Goal: Information Seeking & Learning: Learn about a topic

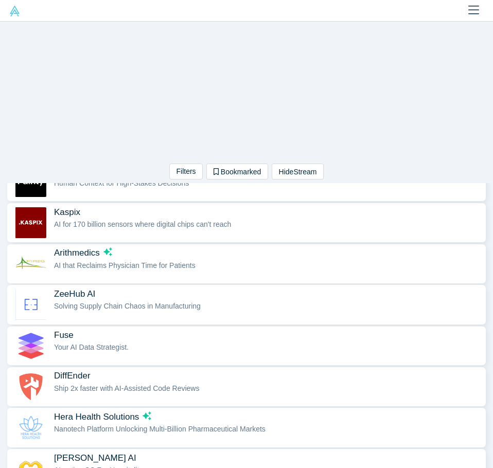
scroll to position [360, 0]
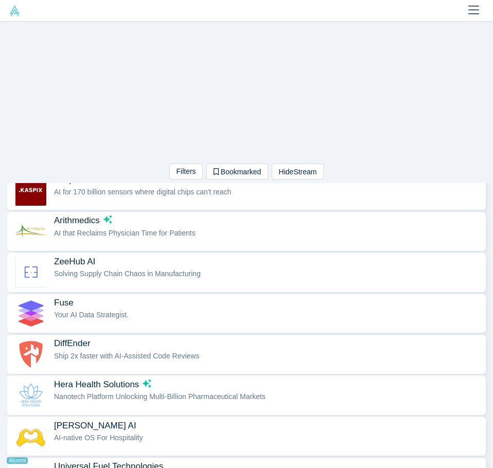
click at [195, 323] on div "Fuse Your AI Data Strategist." at bounding box center [267, 313] width 427 height 32
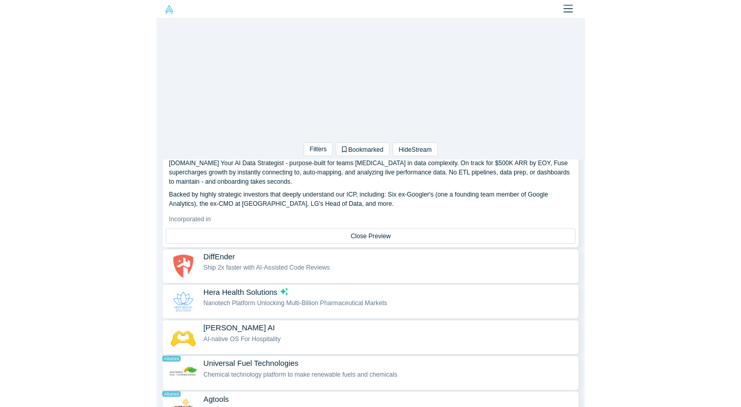
scroll to position [579, 0]
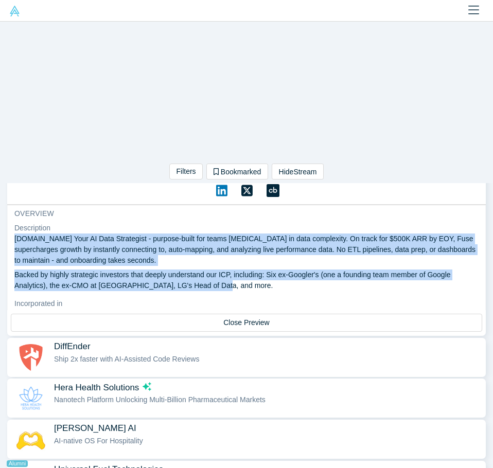
drag, startPoint x: 192, startPoint y: 288, endPoint x: 12, endPoint y: 238, distance: 186.8
click at [12, 238] on div "overview Description [DOMAIN_NAME] Your AI Data Strategist - purpose-built for …" at bounding box center [246, 338] width 479 height 267
copy div "[DOMAIN_NAME] Your AI Data Strategist - purpose-built for teams [MEDICAL_DATA] …"
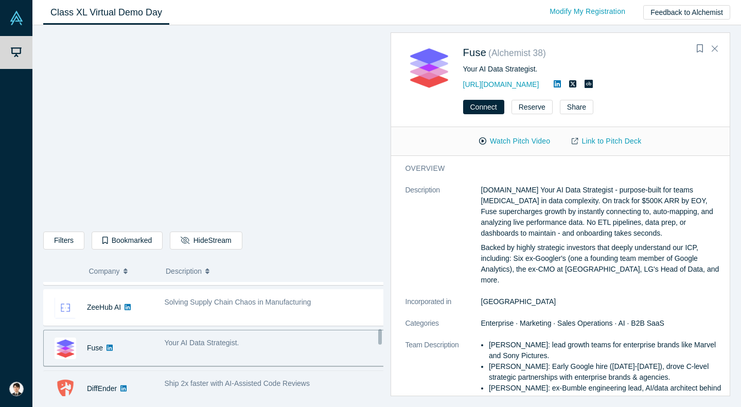
scroll to position [412, 0]
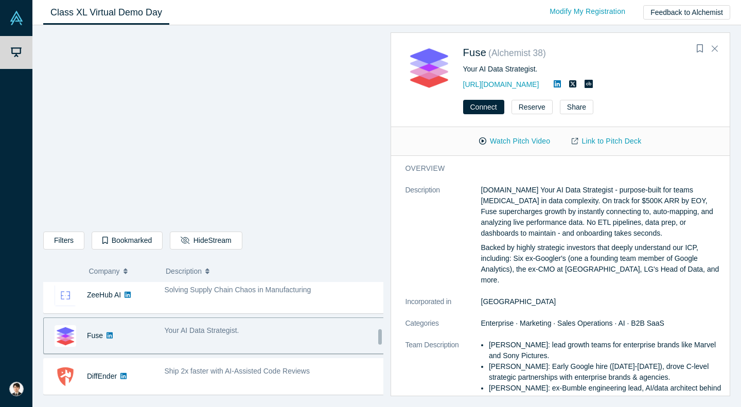
click at [221, 345] on div "Your AI Data Strategist." at bounding box center [275, 336] width 232 height 32
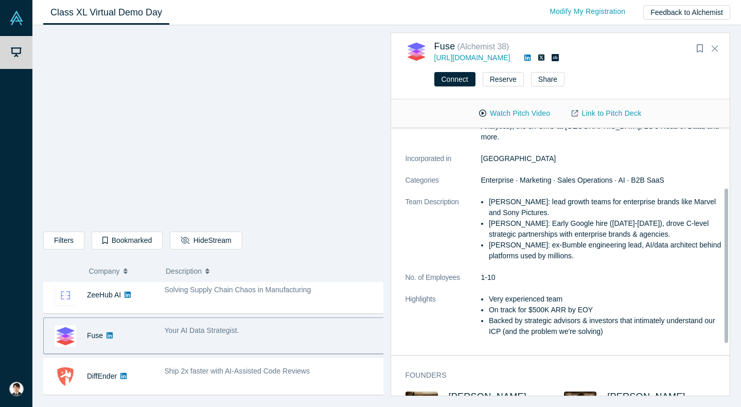
scroll to position [103, 0]
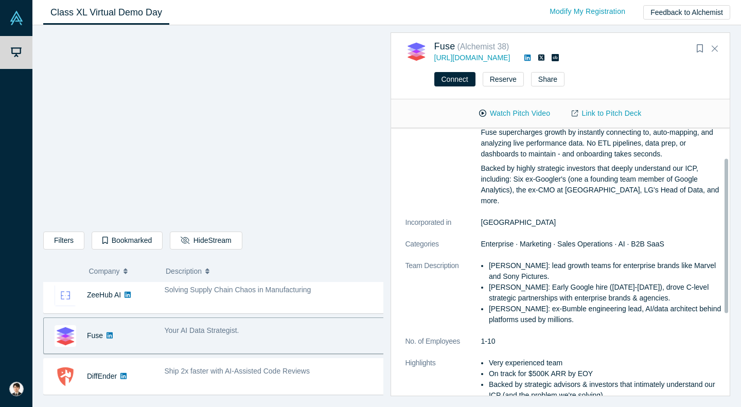
click at [493, 191] on p "Backed by highly strategic investors that deeply understand our ICP, including:…" at bounding box center [602, 184] width 242 height 43
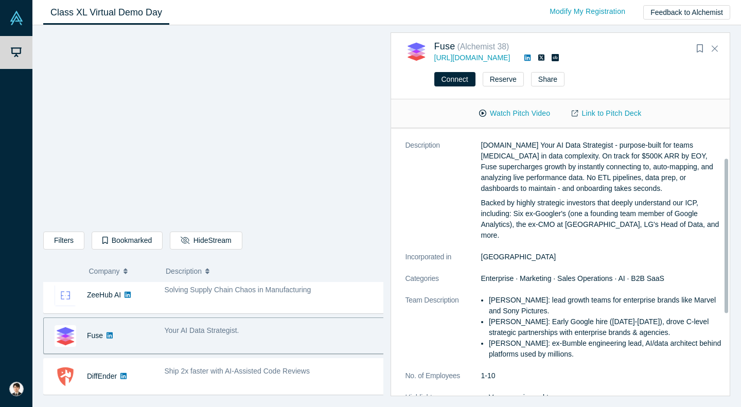
scroll to position [0, 0]
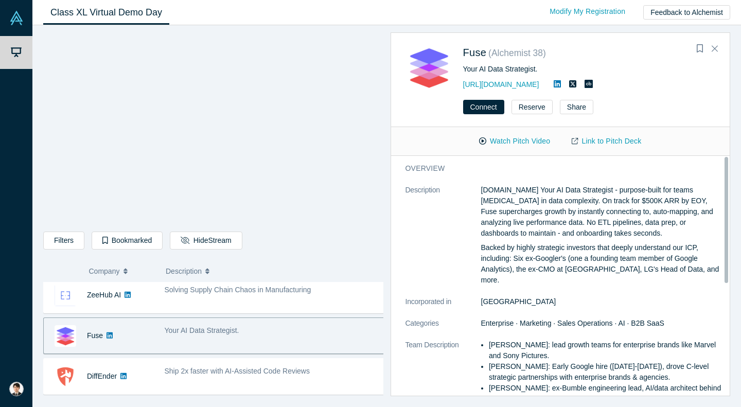
click at [493, 193] on p "[DOMAIN_NAME] Your AI Data Strategist - purpose-built for teams [MEDICAL_DATA] …" at bounding box center [602, 212] width 242 height 54
click at [493, 194] on p "[DOMAIN_NAME] Your AI Data Strategist - purpose-built for teams [MEDICAL_DATA] …" at bounding box center [602, 212] width 242 height 54
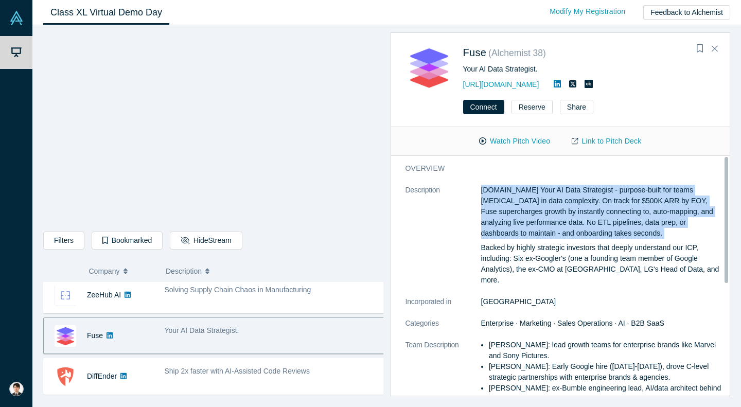
click at [493, 194] on p "[DOMAIN_NAME] Your AI Data Strategist - purpose-built for teams [MEDICAL_DATA] …" at bounding box center [602, 212] width 242 height 54
click at [493, 191] on p "[DOMAIN_NAME] Your AI Data Strategist - purpose-built for teams [MEDICAL_DATA] …" at bounding box center [602, 212] width 242 height 54
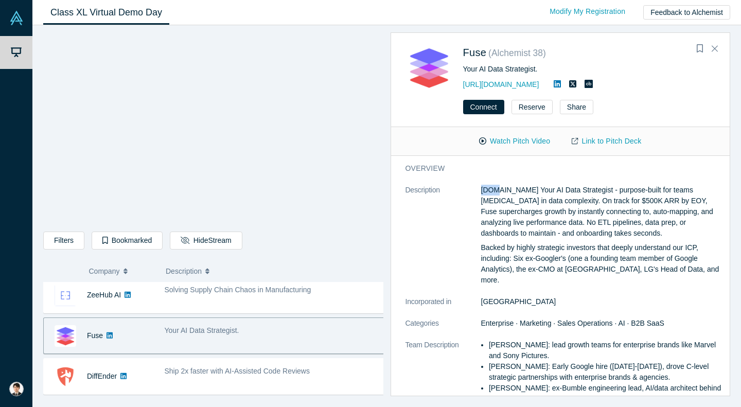
drag, startPoint x: 495, startPoint y: 191, endPoint x: 480, endPoint y: 189, distance: 14.6
click at [480, 189] on dl "Description [DOMAIN_NAME] Your AI Data Strategist - purpose-built for teams [ME…" at bounding box center [565, 338] width 318 height 306
copy dl "Fuse"
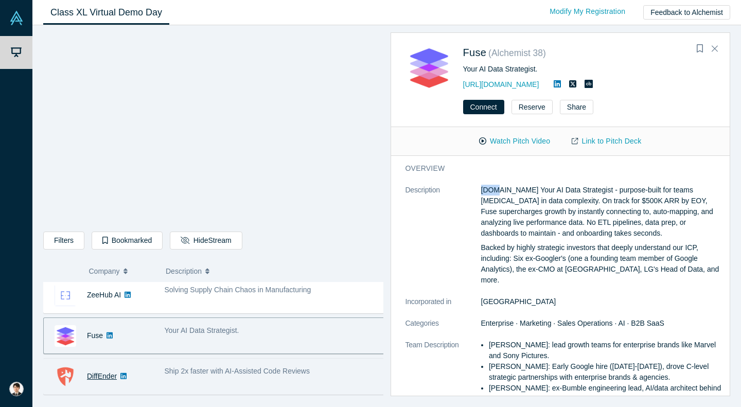
click at [110, 373] on link "DiffEnder" at bounding box center [102, 376] width 30 height 8
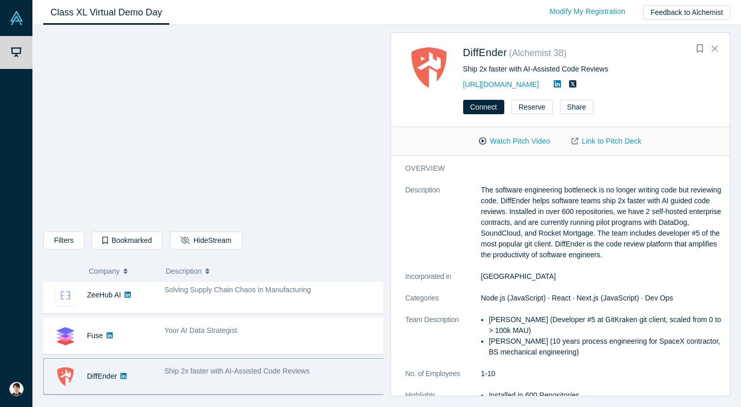
click at [163, 377] on div "Ship 2x faster with AI-Assisted Code Reviews" at bounding box center [275, 376] width 232 height 32
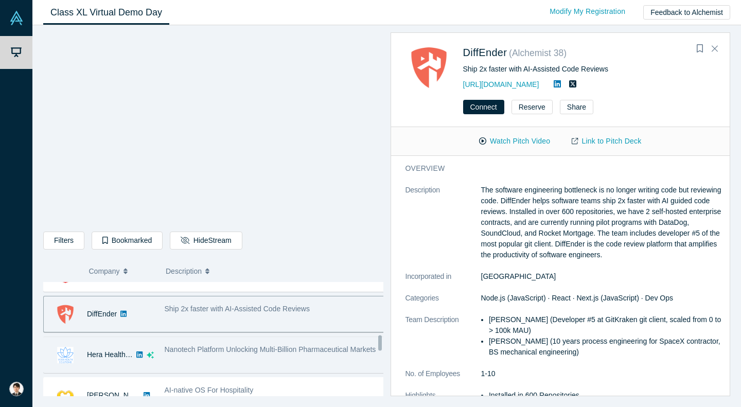
scroll to position [463, 0]
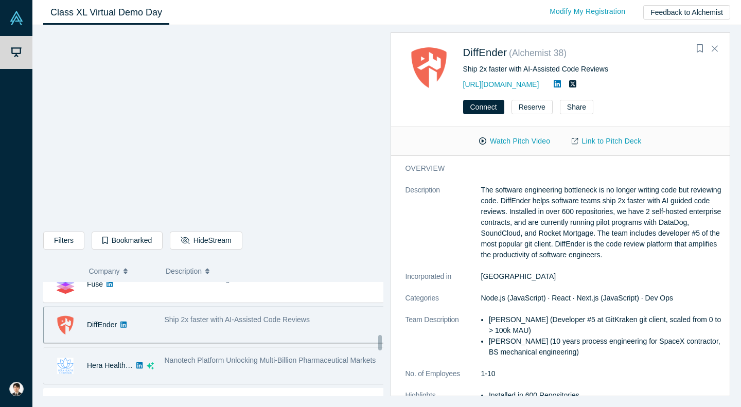
click at [182, 358] on span "Nanotech Platform Unlocking Multi-Billion Pharmaceutical Markets" at bounding box center [271, 360] width 212 height 8
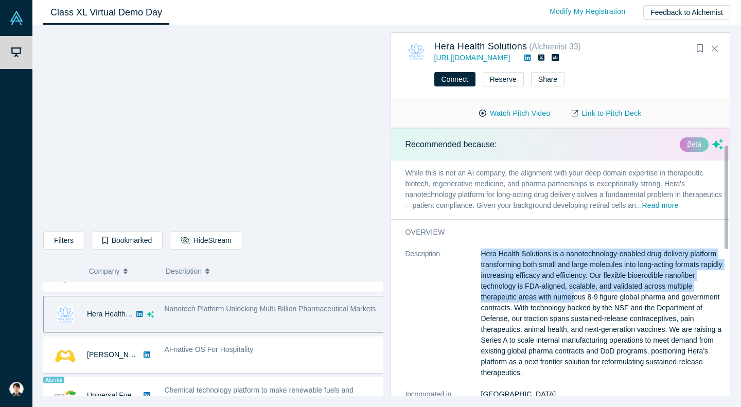
scroll to position [103, 0]
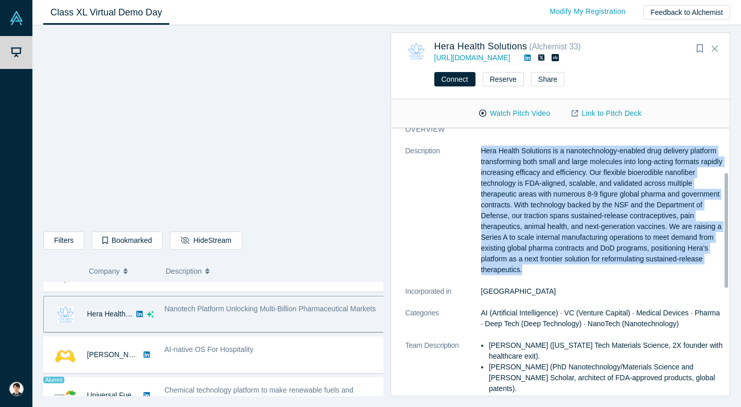
drag, startPoint x: 480, startPoint y: 290, endPoint x: 651, endPoint y: 285, distance: 171.0
click at [493, 285] on dl "Description Hera Health Solutions is a nanotechnology-enabled drug delivery pla…" at bounding box center [565, 346] width 318 height 400
copy dl "Hera Health Solutions is a nanotechnology-enabled drug delivery platform transf…"
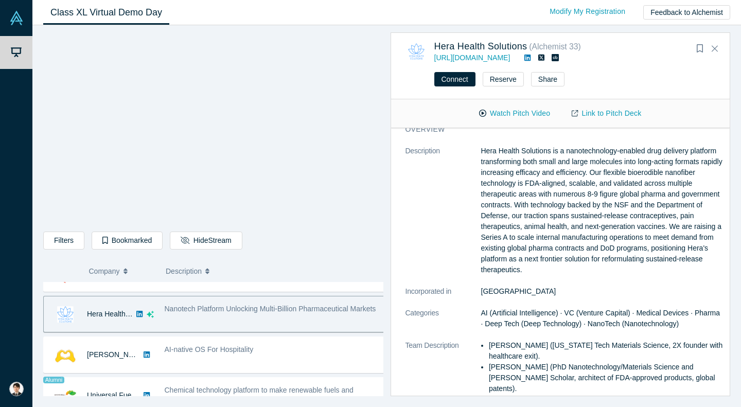
click at [493, 92] on div "Connect Reserve Share" at bounding box center [560, 83] width 339 height 32
drag, startPoint x: 179, startPoint y: 364, endPoint x: 381, endPoint y: 290, distance: 215.9
click at [179, 364] on div "AI-native OS For Hospitality" at bounding box center [275, 355] width 232 height 32
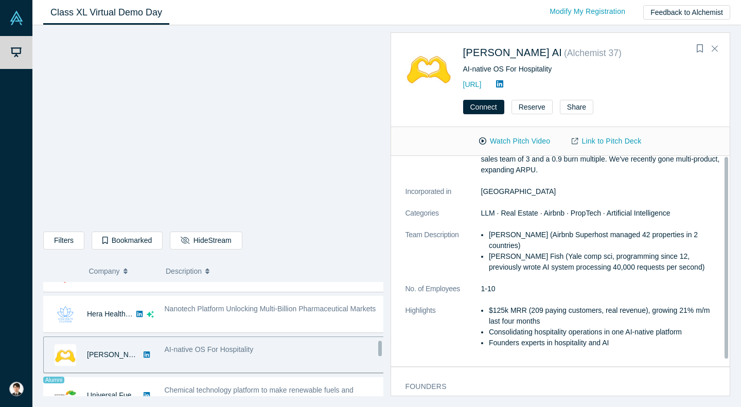
scroll to position [0, 0]
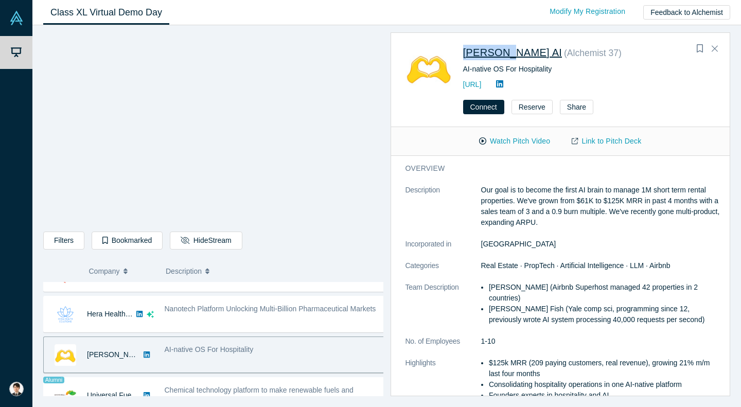
drag, startPoint x: 460, startPoint y: 54, endPoint x: 501, endPoint y: 52, distance: 40.7
click at [493, 52] on div "[PERSON_NAME] AI ( Alchemist 37 ) AI-native OS For Hospitality [URL]" at bounding box center [563, 67] width 314 height 47
copy link "[PERSON_NAME] AI"
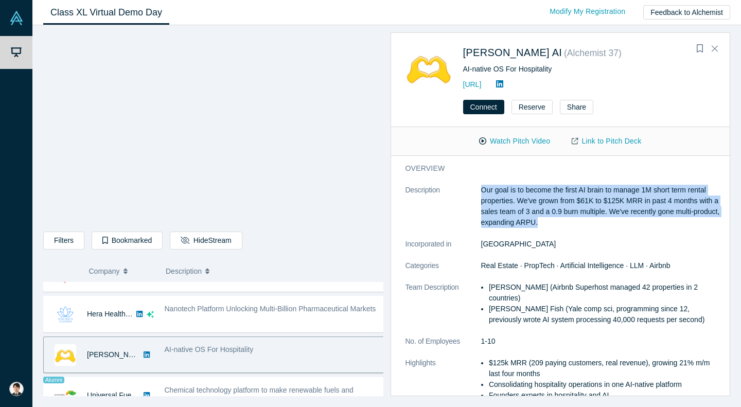
drag, startPoint x: 519, startPoint y: 203, endPoint x: 480, endPoint y: 191, distance: 41.4
click at [480, 191] on dl "Description Our goal is to become the first AI brain to manage 1M short term re…" at bounding box center [565, 298] width 318 height 227
copy dl "Our goal is to become the first AI brain to manage 1M short term rental propert…"
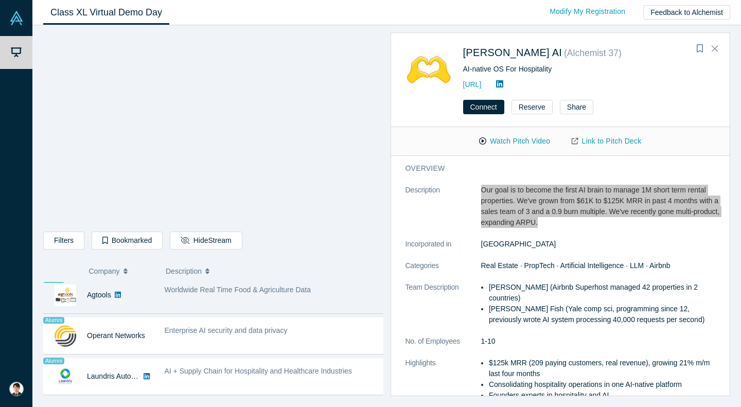
scroll to position [604, 0]
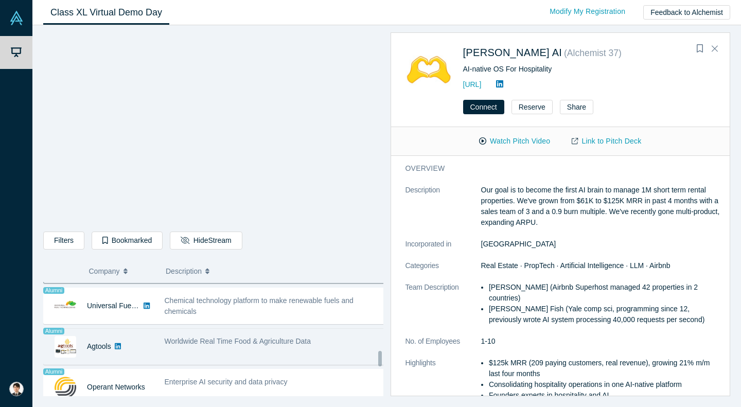
click at [207, 351] on div "Worldwide Real Time Food & Agriculture Data" at bounding box center [275, 346] width 232 height 32
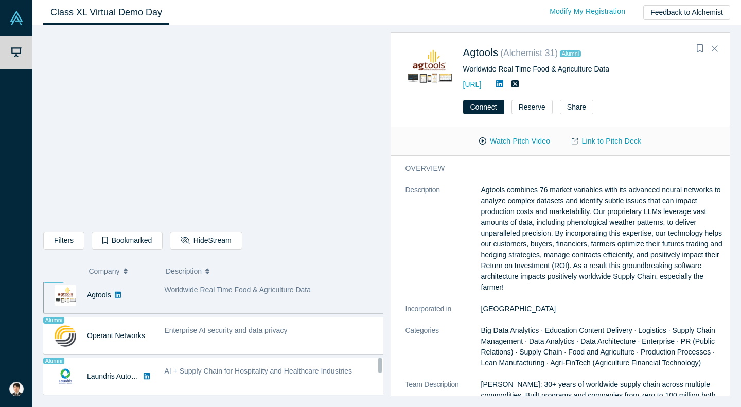
scroll to position [810, 0]
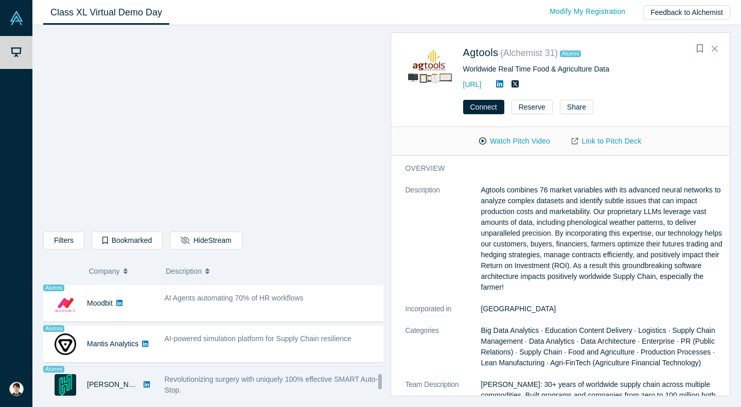
click at [196, 379] on span "Revolutionizing surgery with uniquely 100% effective SMART Auto-Stop." at bounding box center [272, 384] width 214 height 19
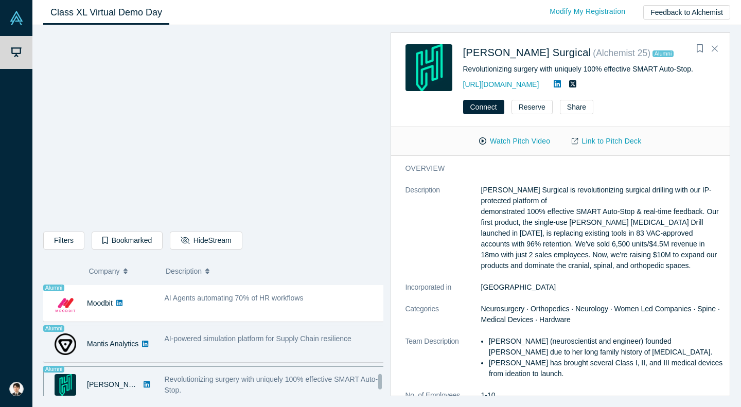
click at [197, 357] on div "AI-powered simulation platform for Supply Chain resilience" at bounding box center [275, 344] width 232 height 32
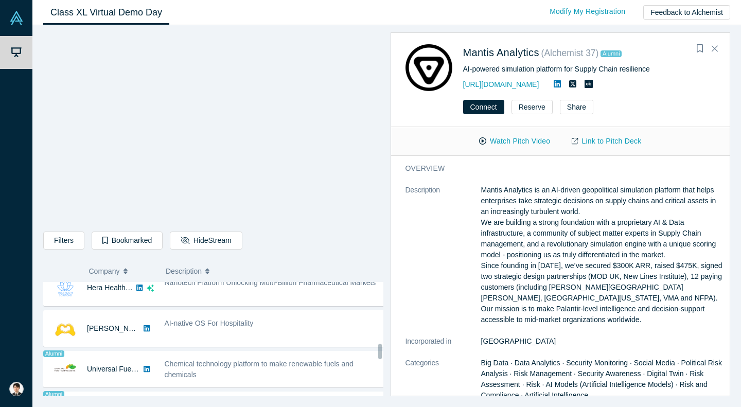
scroll to position [553, 0]
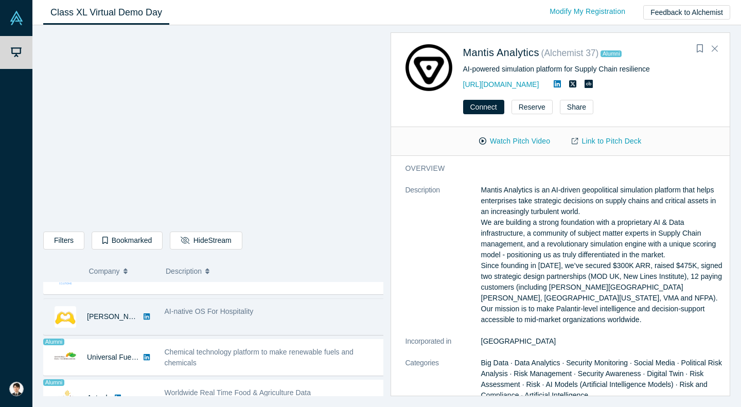
click at [160, 308] on div "AI-native OS For Hospitality" at bounding box center [275, 317] width 232 height 32
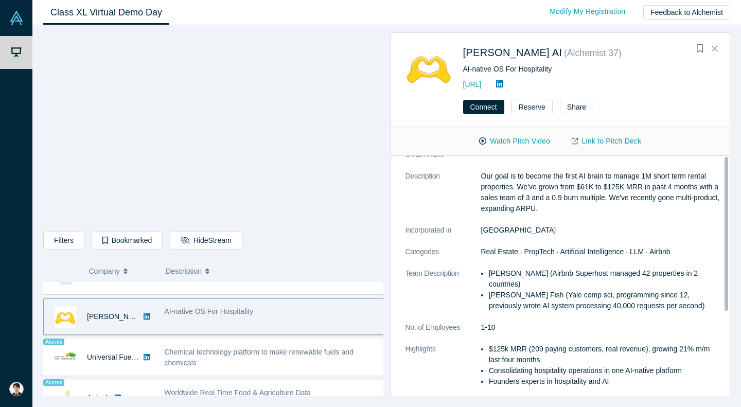
scroll to position [0, 0]
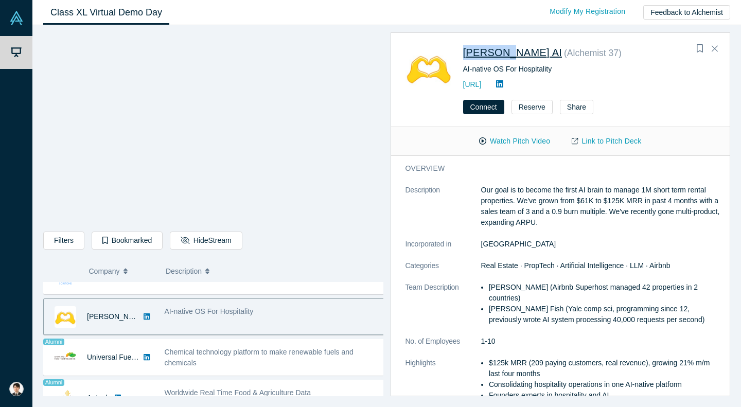
drag, startPoint x: 458, startPoint y: 56, endPoint x: 499, endPoint y: 56, distance: 41.2
click at [493, 56] on div "[PERSON_NAME] AI ( Alchemist 37 ) AI-native OS For Hospitality [URL]" at bounding box center [563, 67] width 314 height 47
